Goal: Task Accomplishment & Management: Use online tool/utility

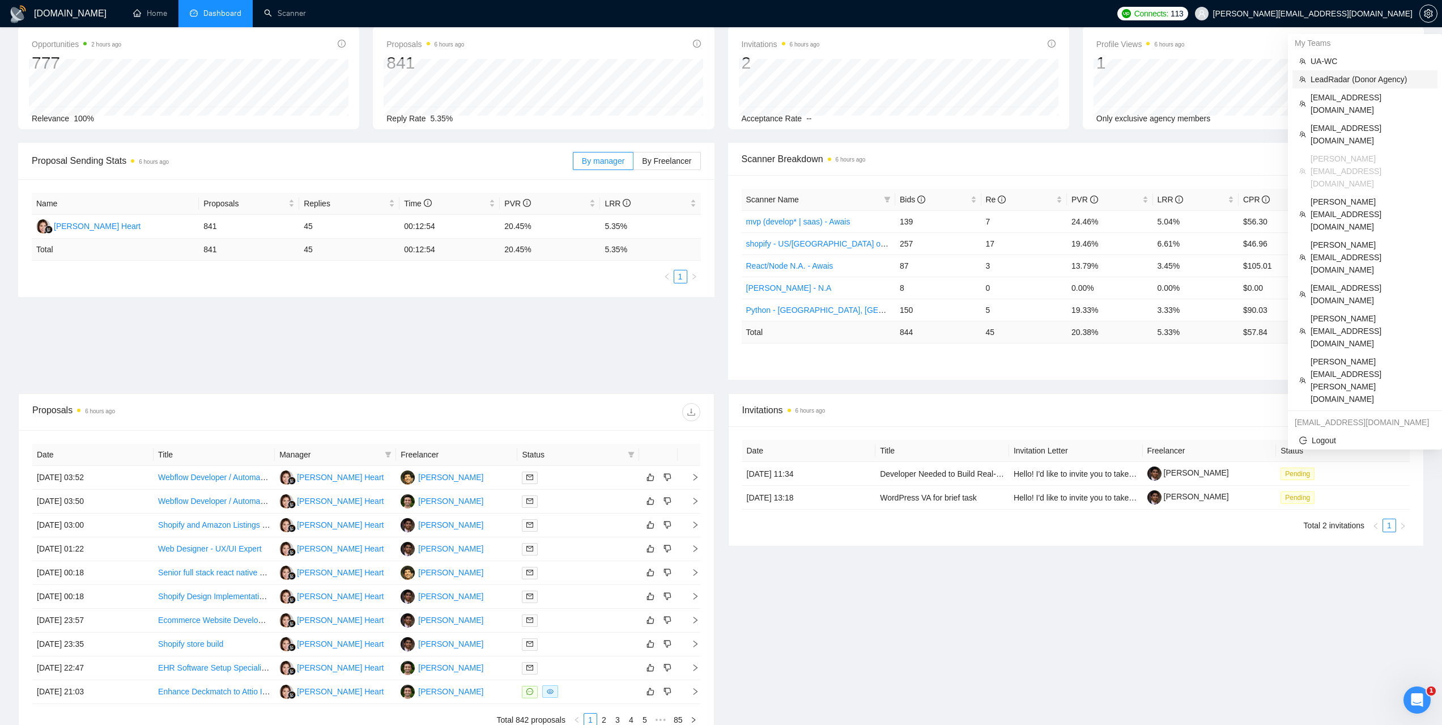
click at [1329, 82] on span "LeadRadar (Donor Agency)" at bounding box center [1371, 79] width 120 height 12
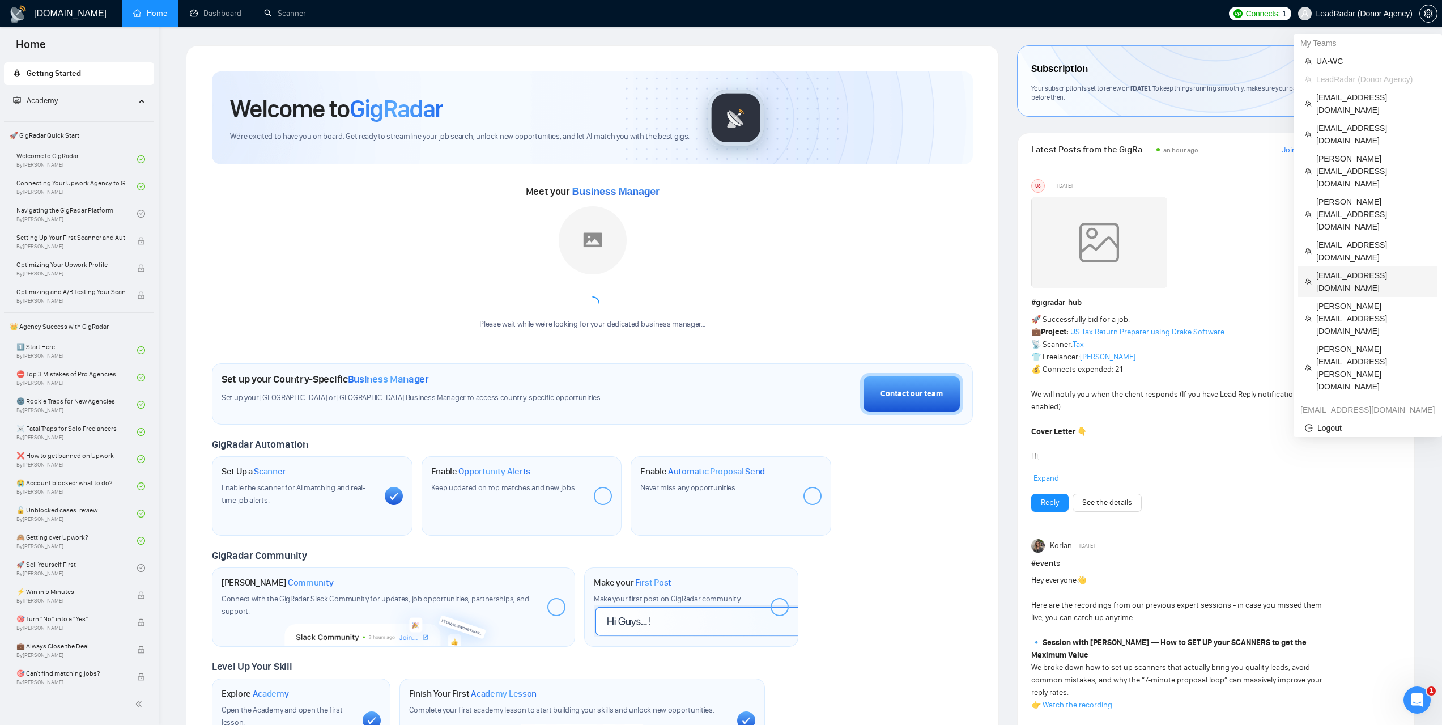
click at [1331, 269] on span "[EMAIL_ADDRESS][DOMAIN_NAME]" at bounding box center [1373, 281] width 114 height 25
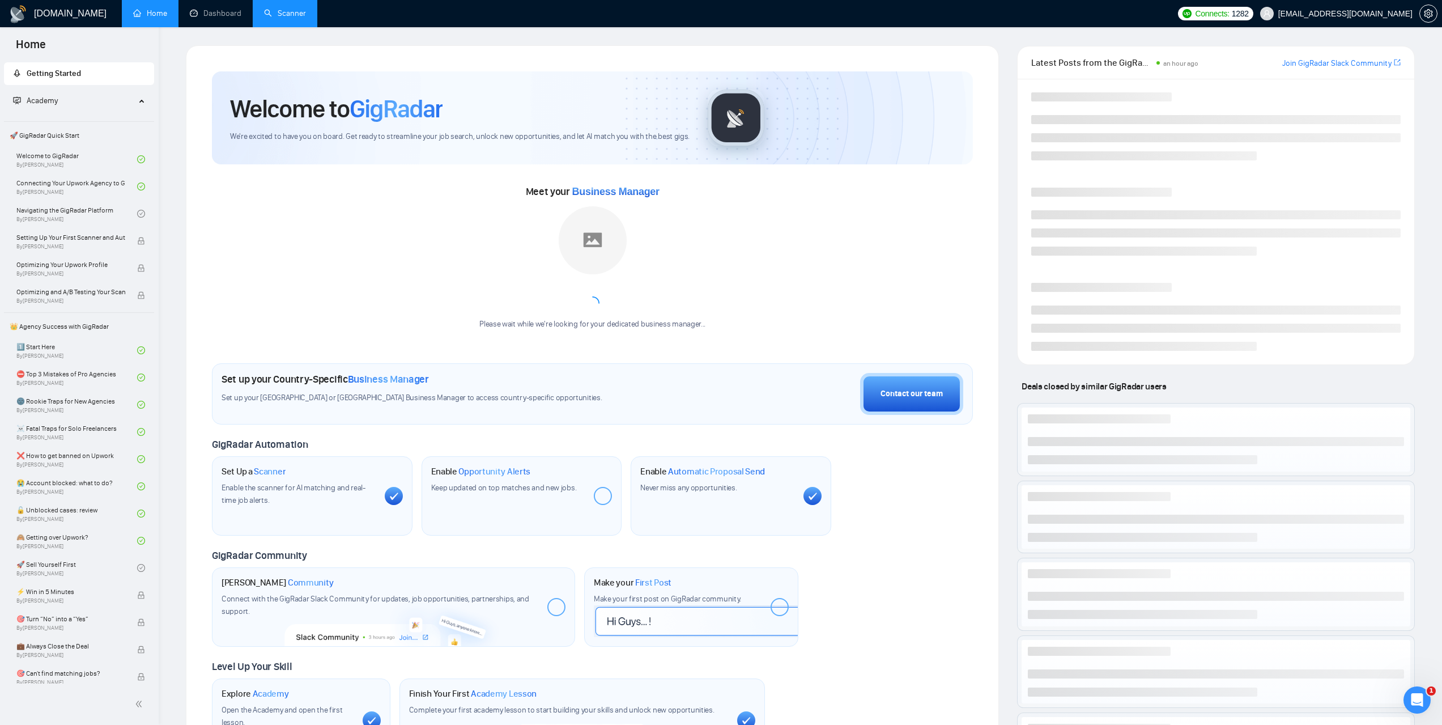
click at [302, 9] on link "Scanner" at bounding box center [285, 14] width 42 height 10
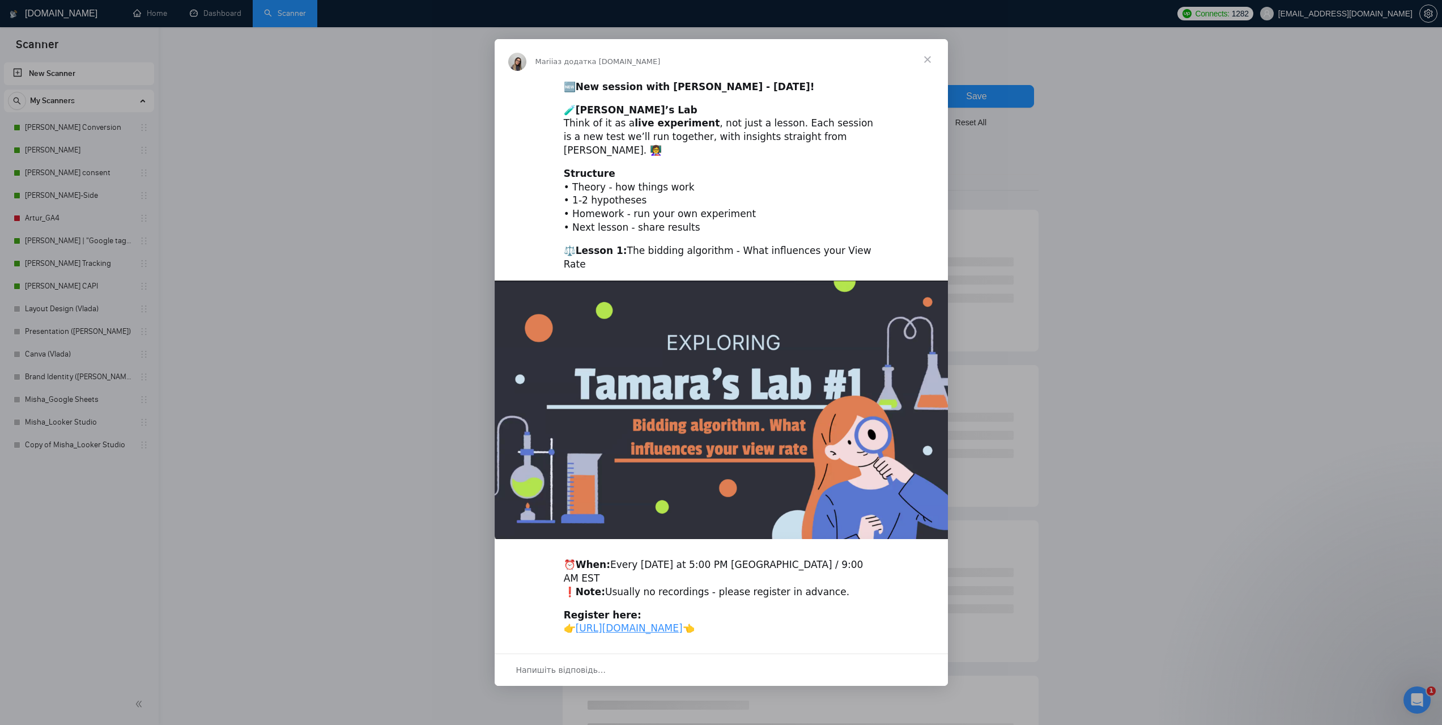
click at [932, 65] on span "Закрити" at bounding box center [927, 59] width 41 height 41
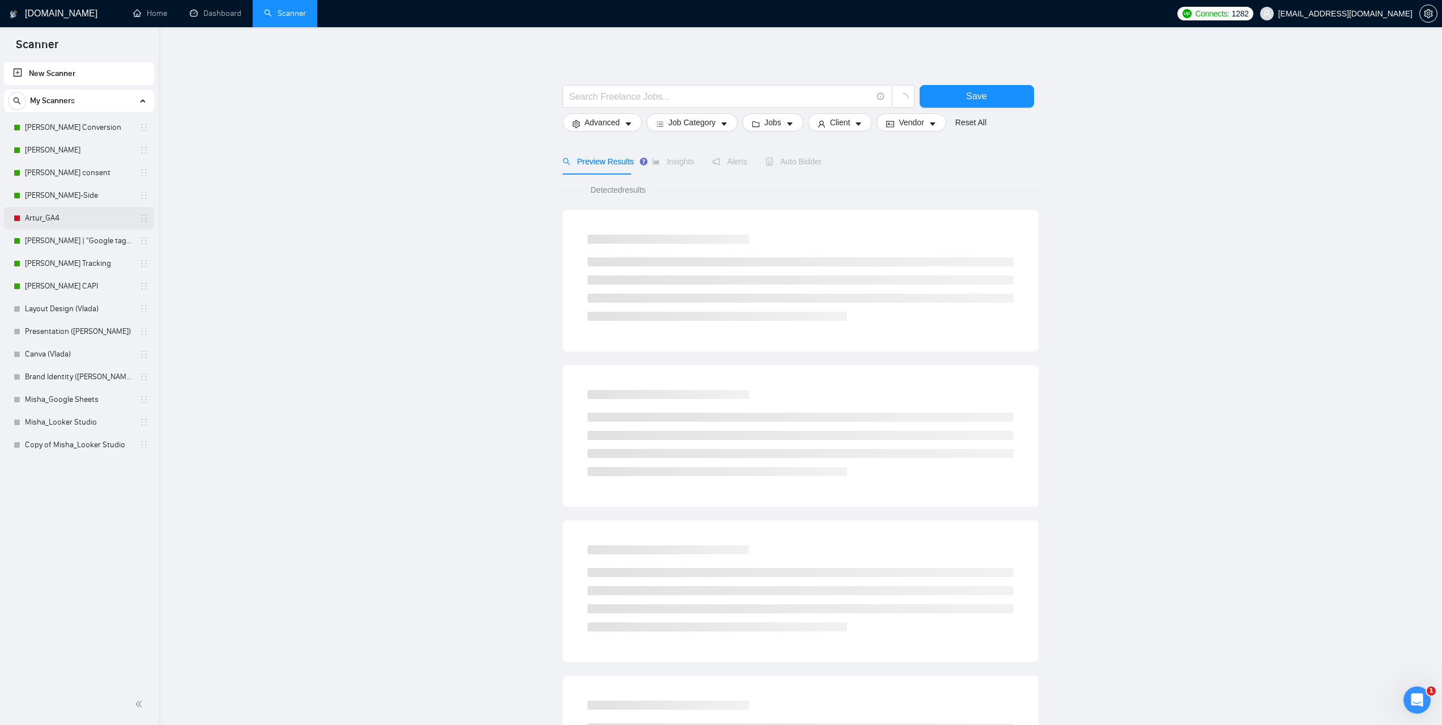
click at [57, 213] on link "Artur_GA4" at bounding box center [79, 218] width 108 height 23
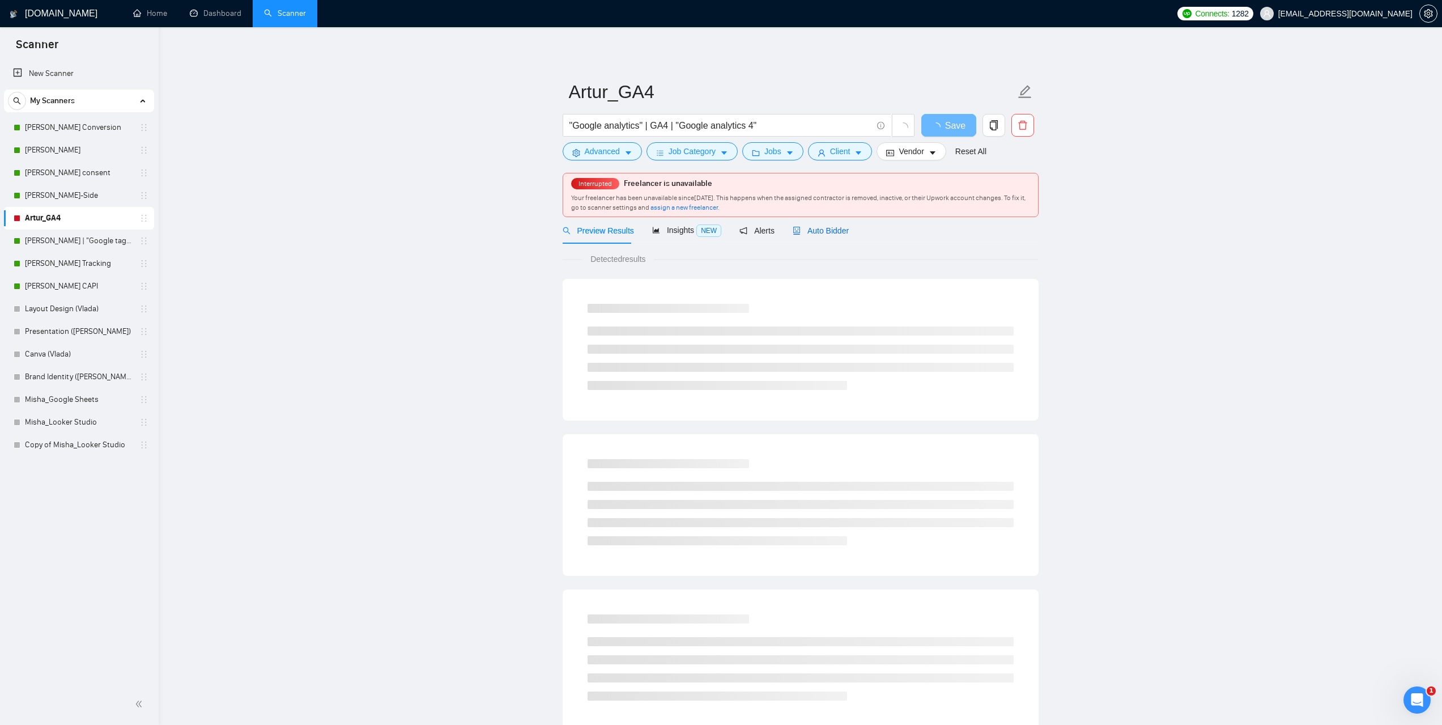
click at [828, 229] on span "Auto Bidder" at bounding box center [821, 230] width 56 height 9
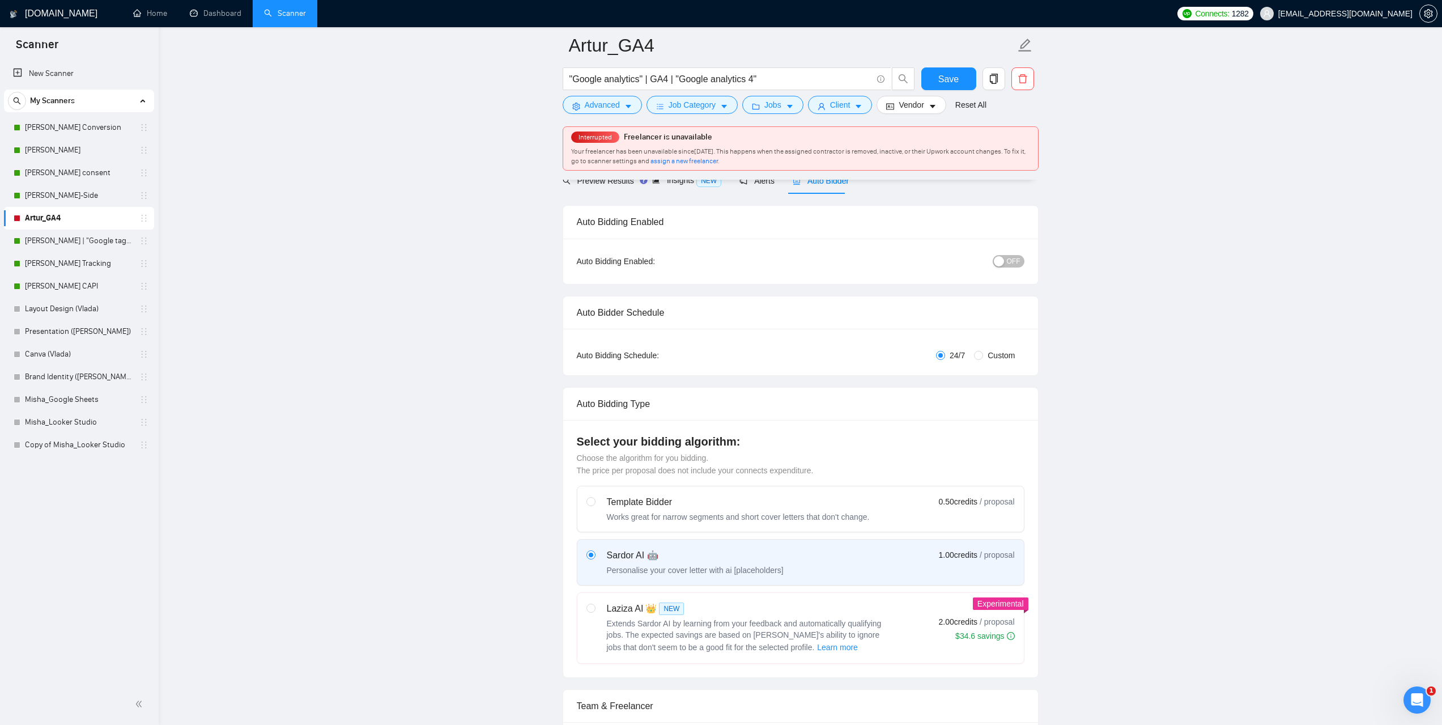
scroll to position [57, 0]
click at [1018, 262] on span "OFF" at bounding box center [1014, 263] width 14 height 12
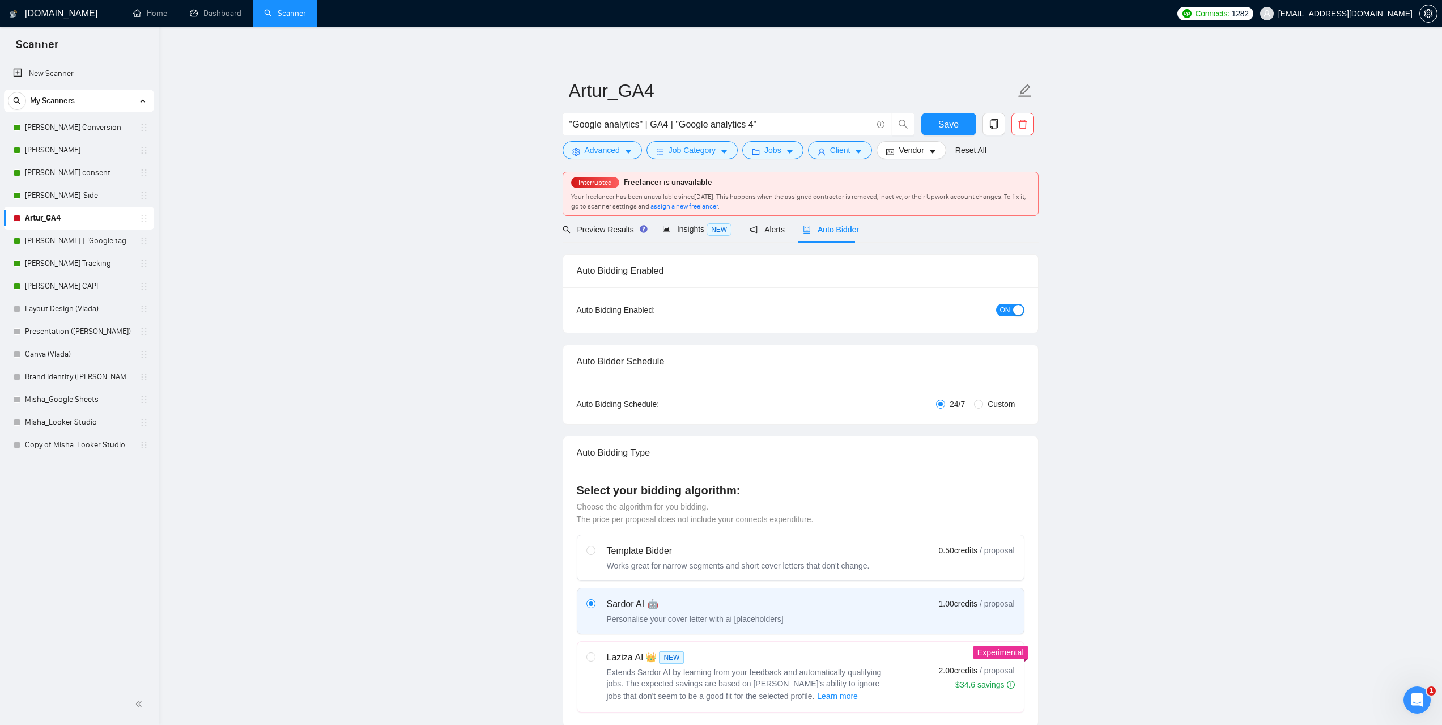
scroll to position [0, 0]
click at [223, 18] on link "Dashboard" at bounding box center [216, 14] width 52 height 10
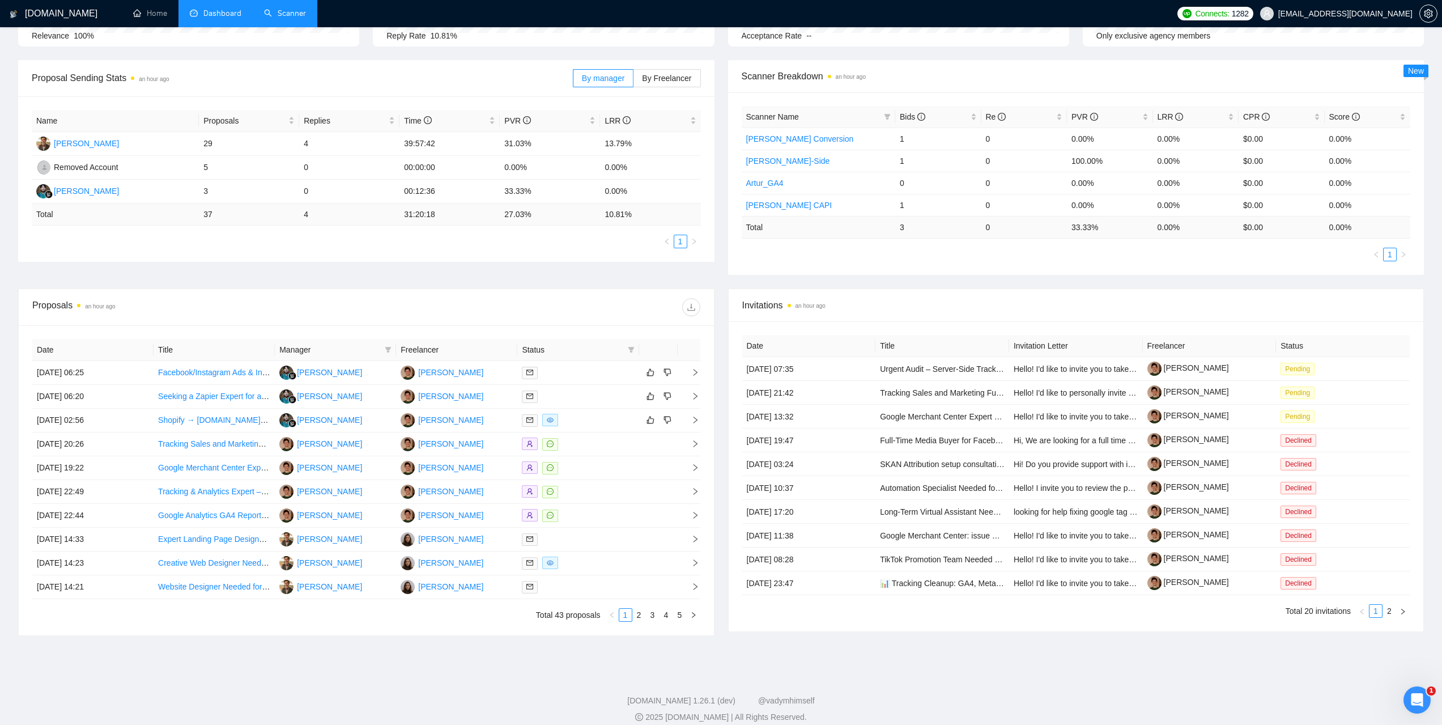
scroll to position [151, 0]
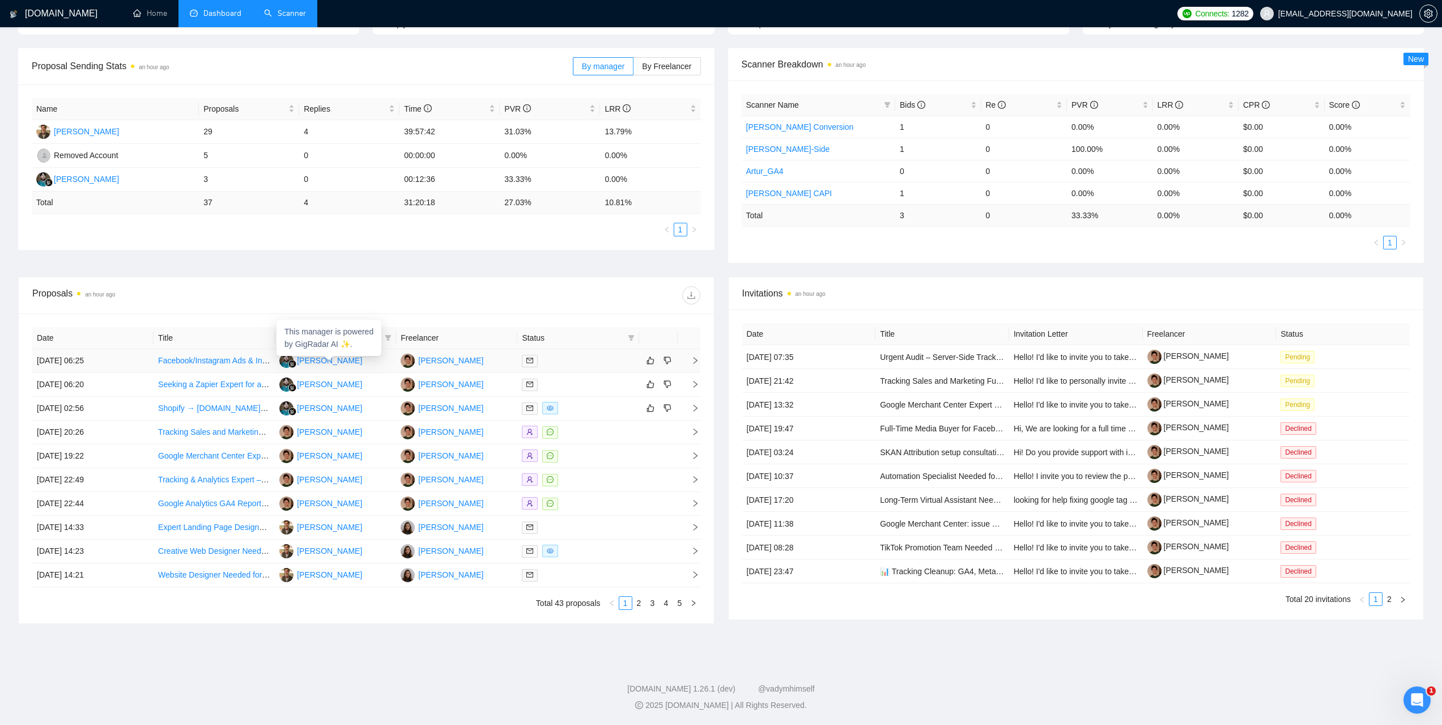
click at [336, 361] on div "[PERSON_NAME]" at bounding box center [329, 360] width 65 height 12
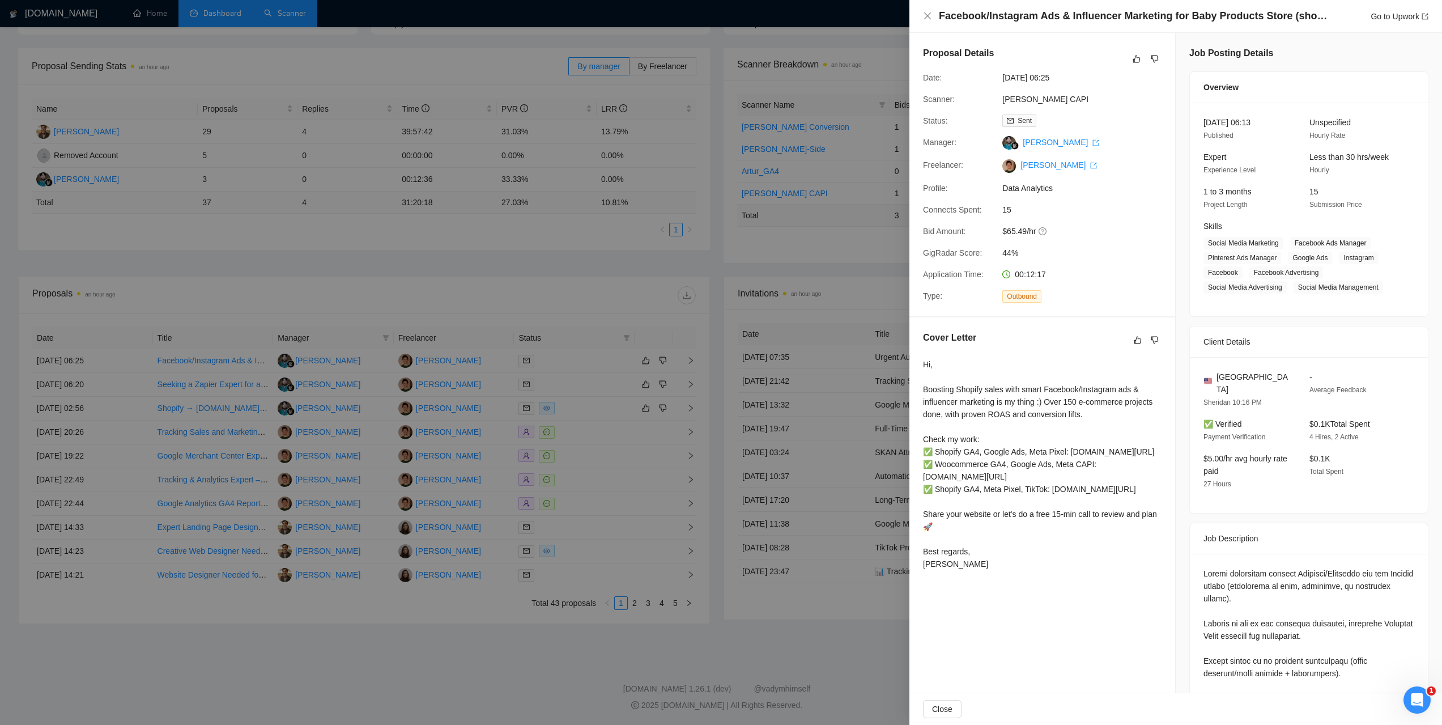
click at [730, 31] on div at bounding box center [721, 362] width 1442 height 725
